Goal: Information Seeking & Learning: Learn about a topic

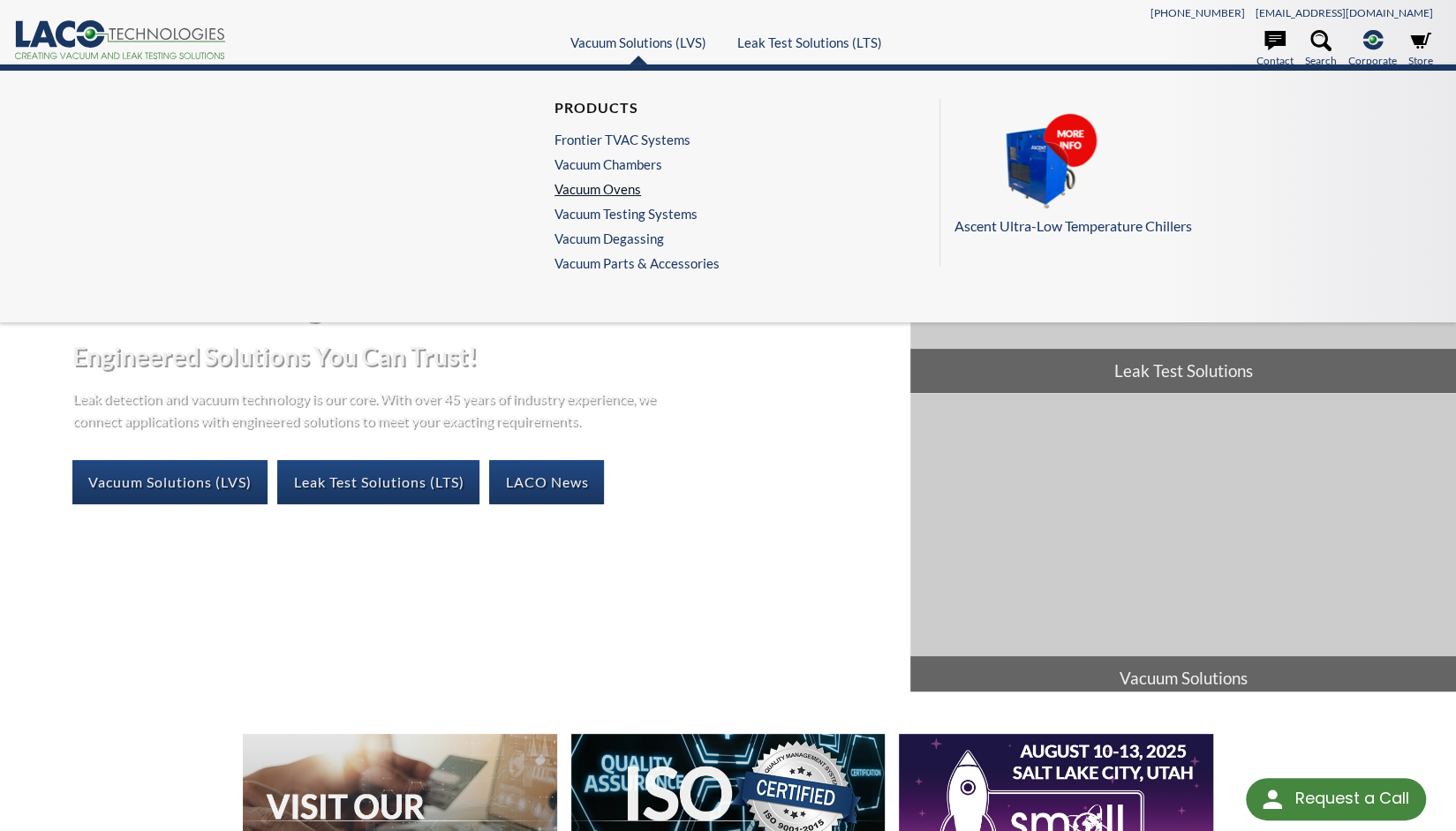
click at [627, 184] on link "Vacuum Ovens" at bounding box center [632, 188] width 156 height 16
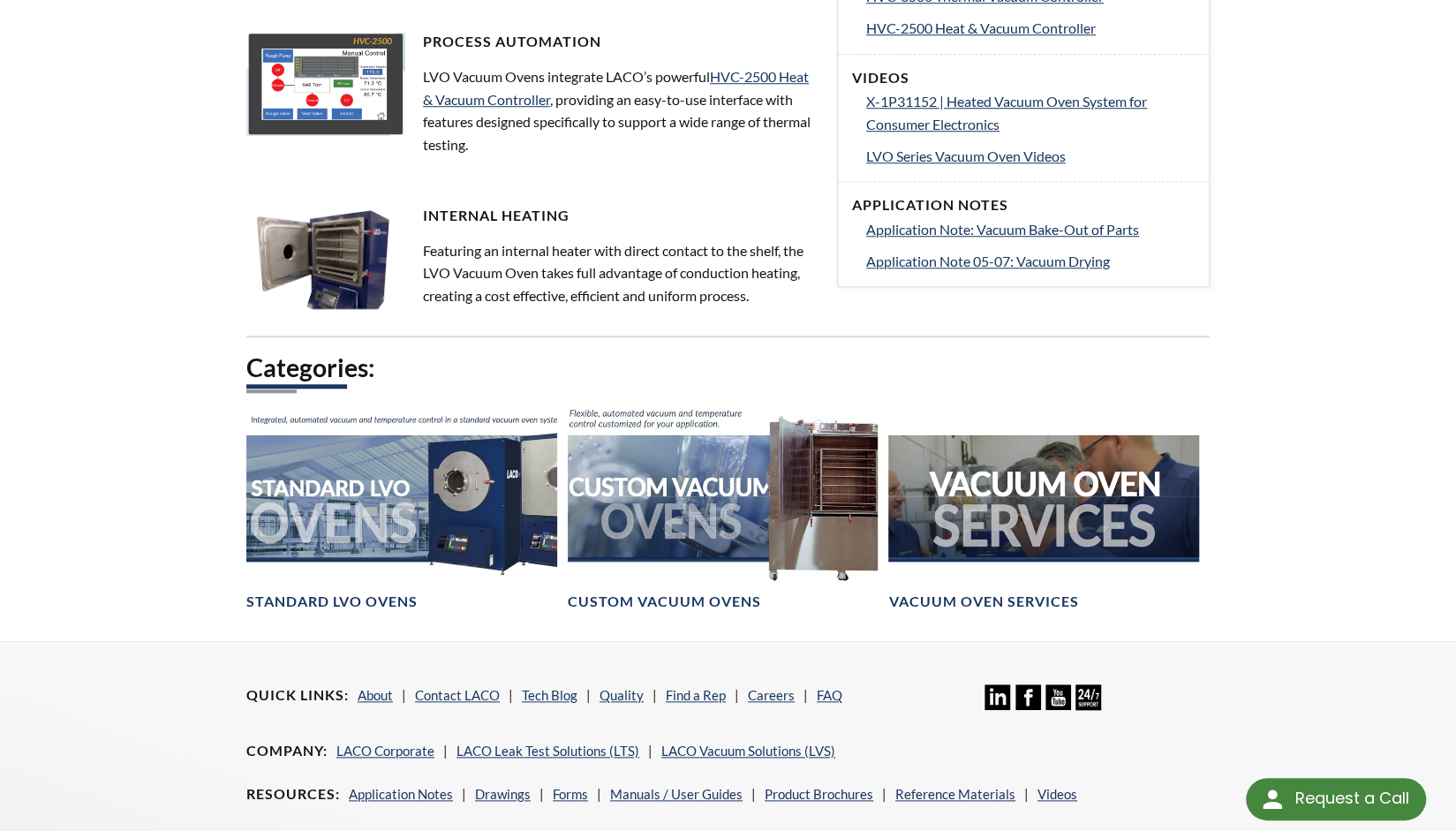
scroll to position [883, 0]
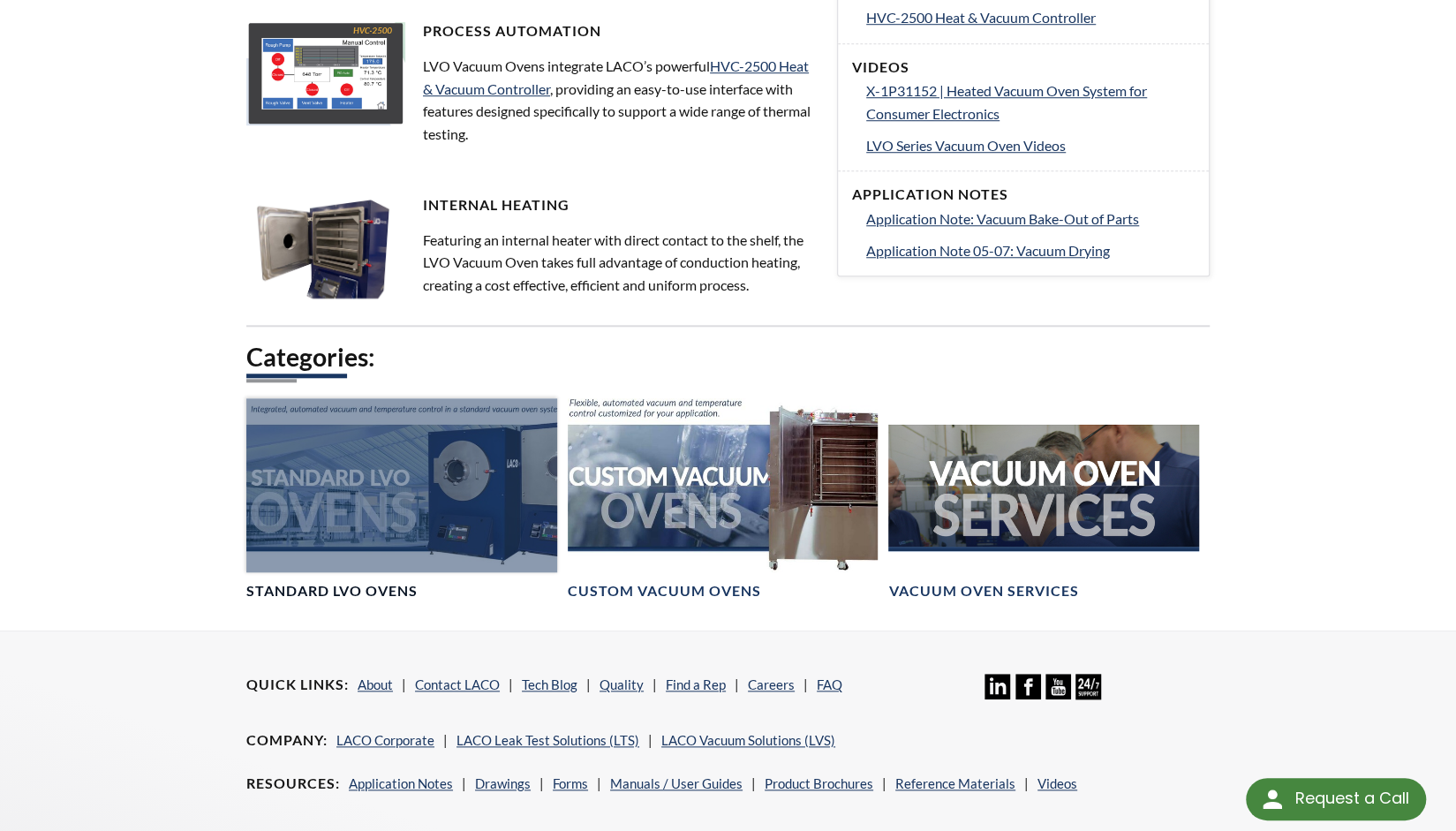
click at [349, 559] on div at bounding box center [402, 485] width 311 height 174
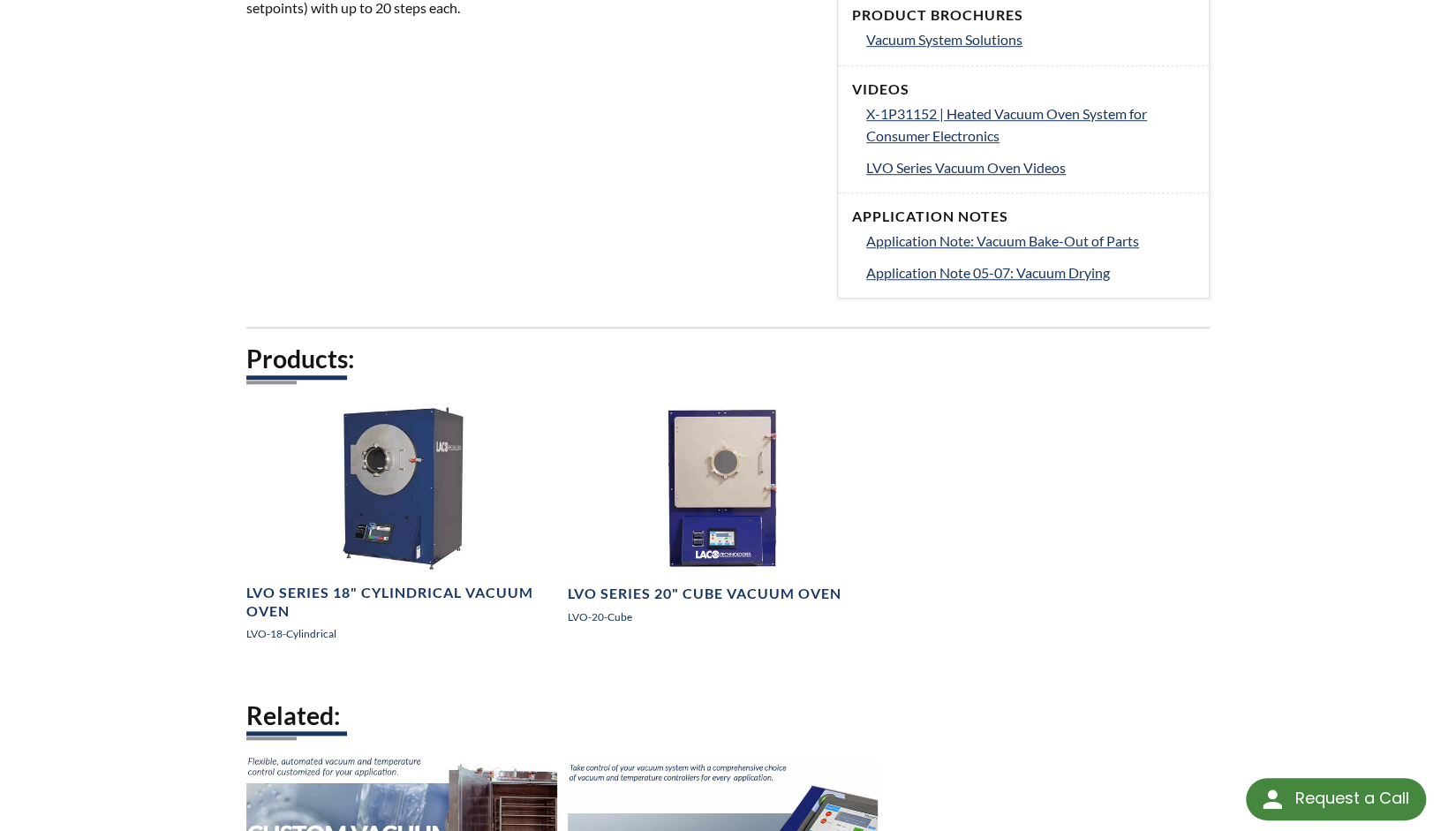
scroll to position [794, 0]
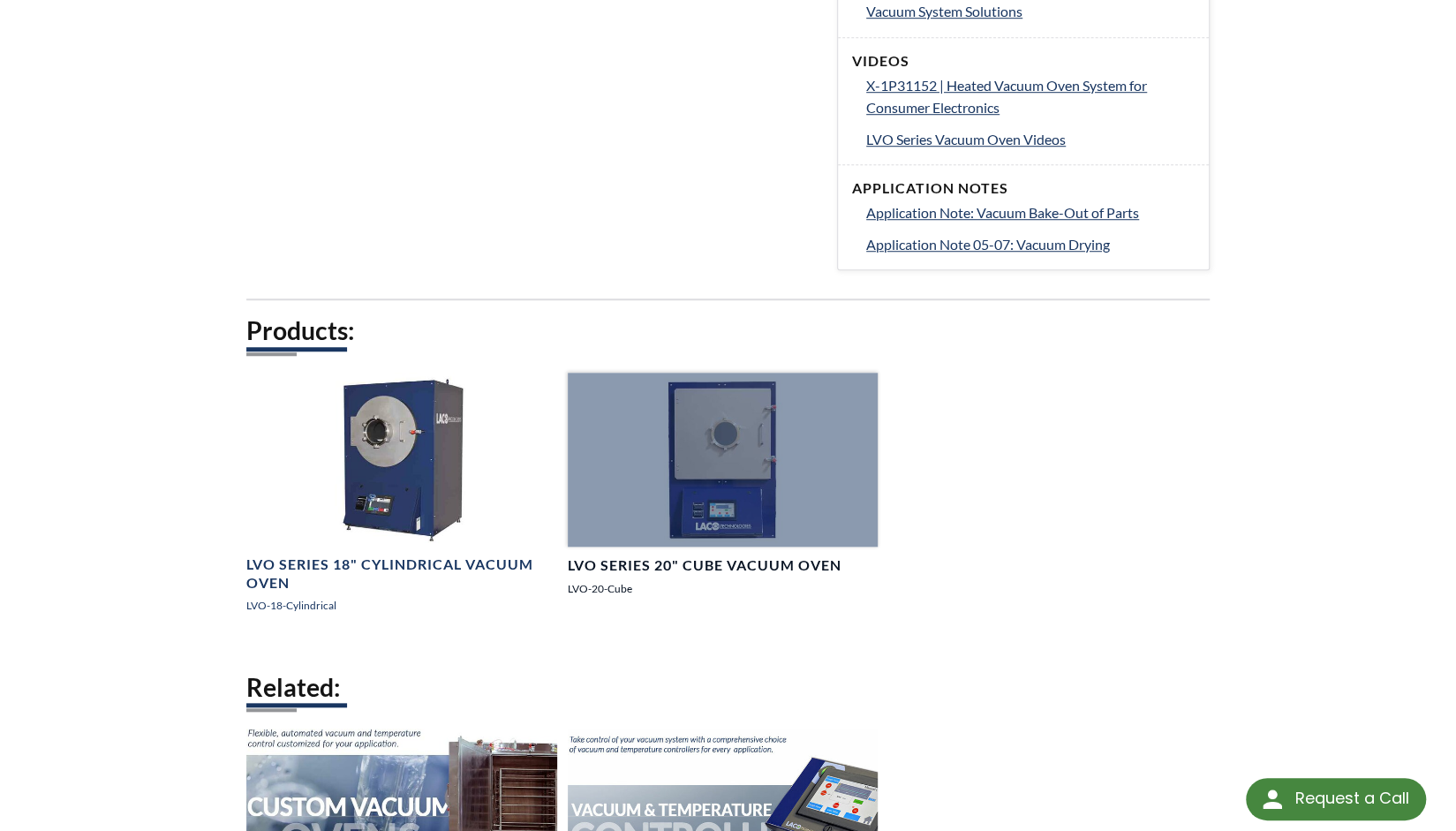
click at [702, 460] on div at bounding box center [723, 459] width 311 height 174
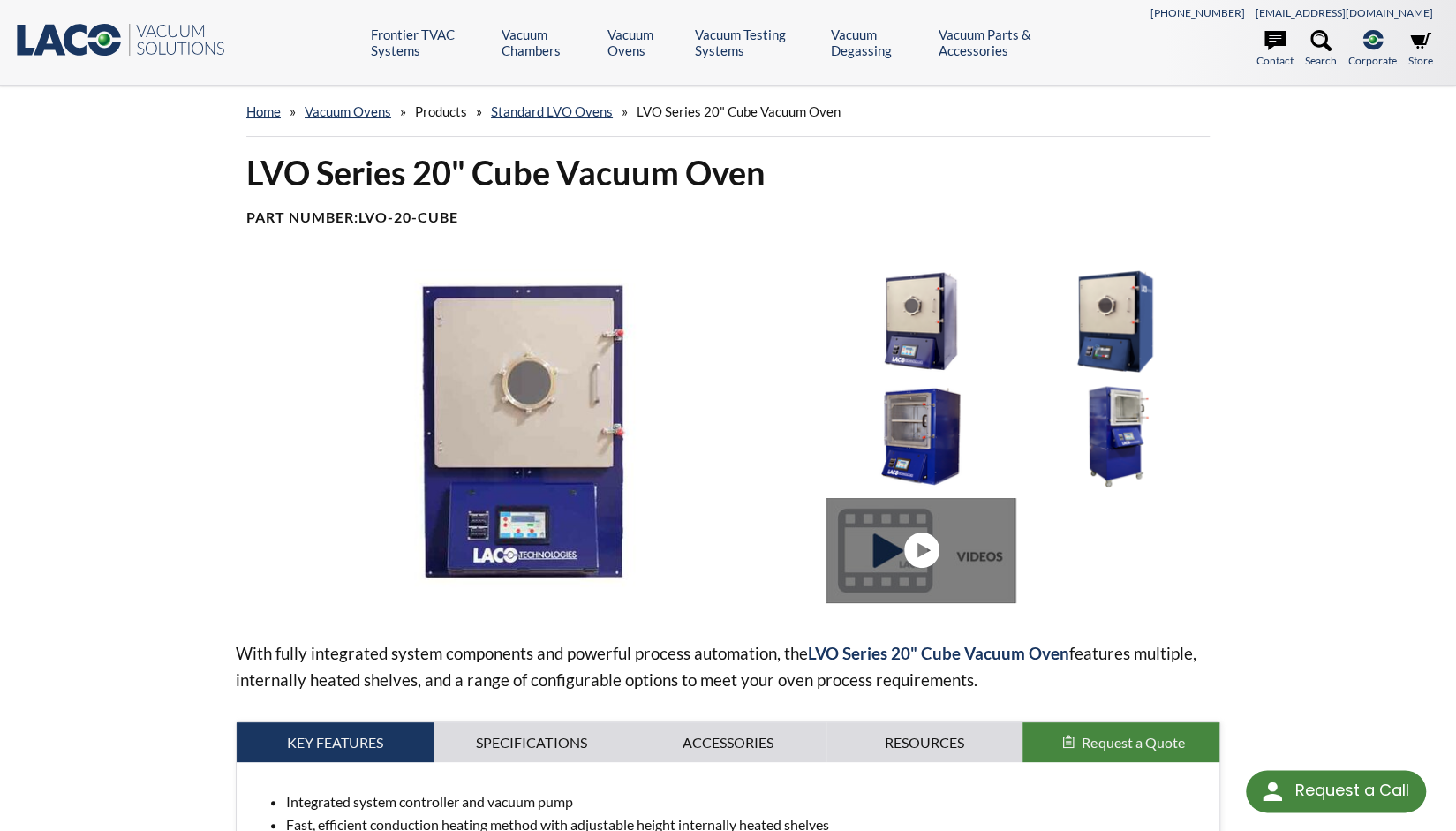
select select "Language Translate Widget"
